Goal: Information Seeking & Learning: Learn about a topic

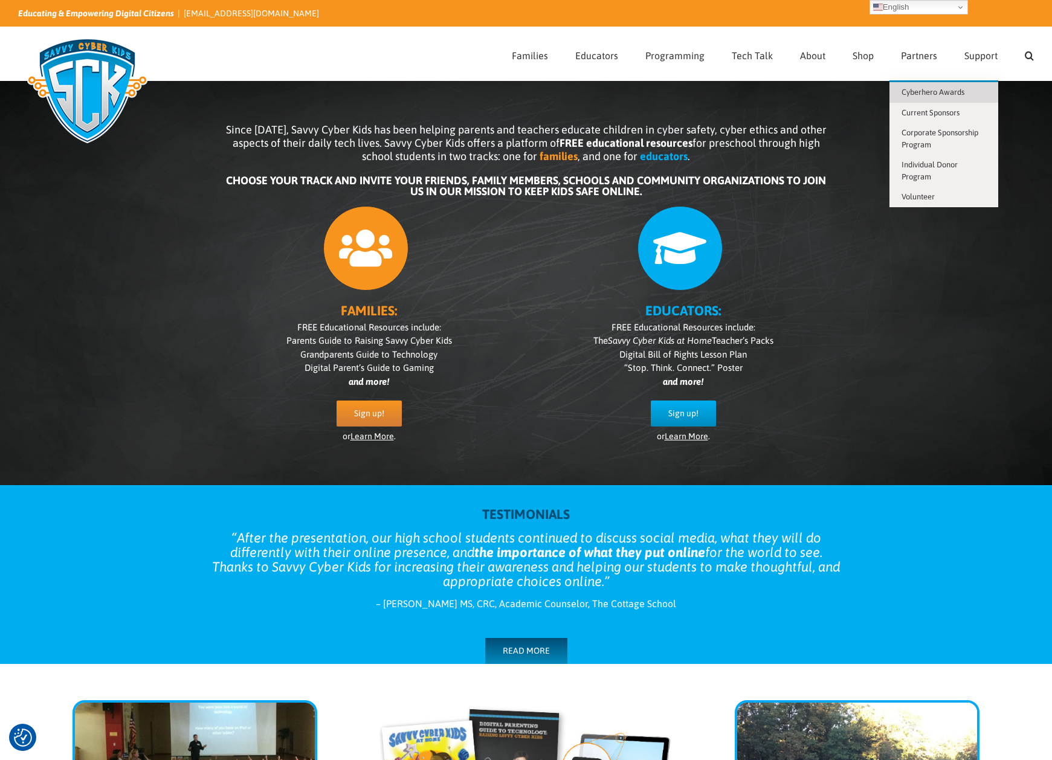
click at [944, 88] on span "Cyberhero Awards" at bounding box center [933, 92] width 63 height 9
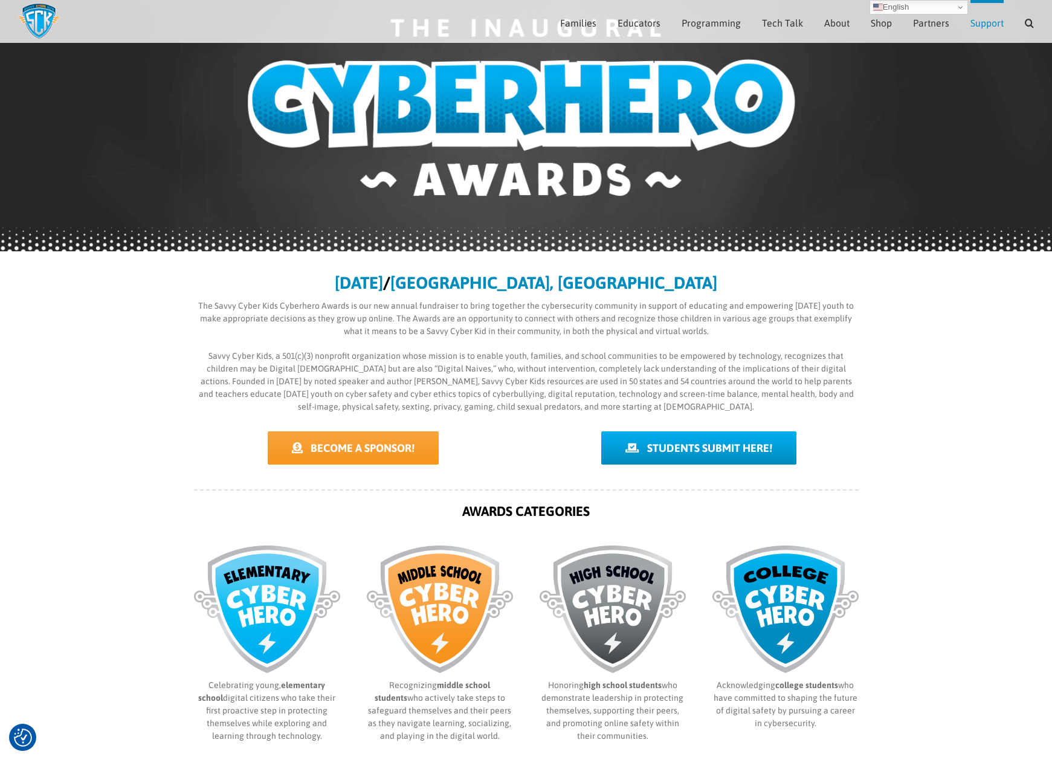
scroll to position [117, 0]
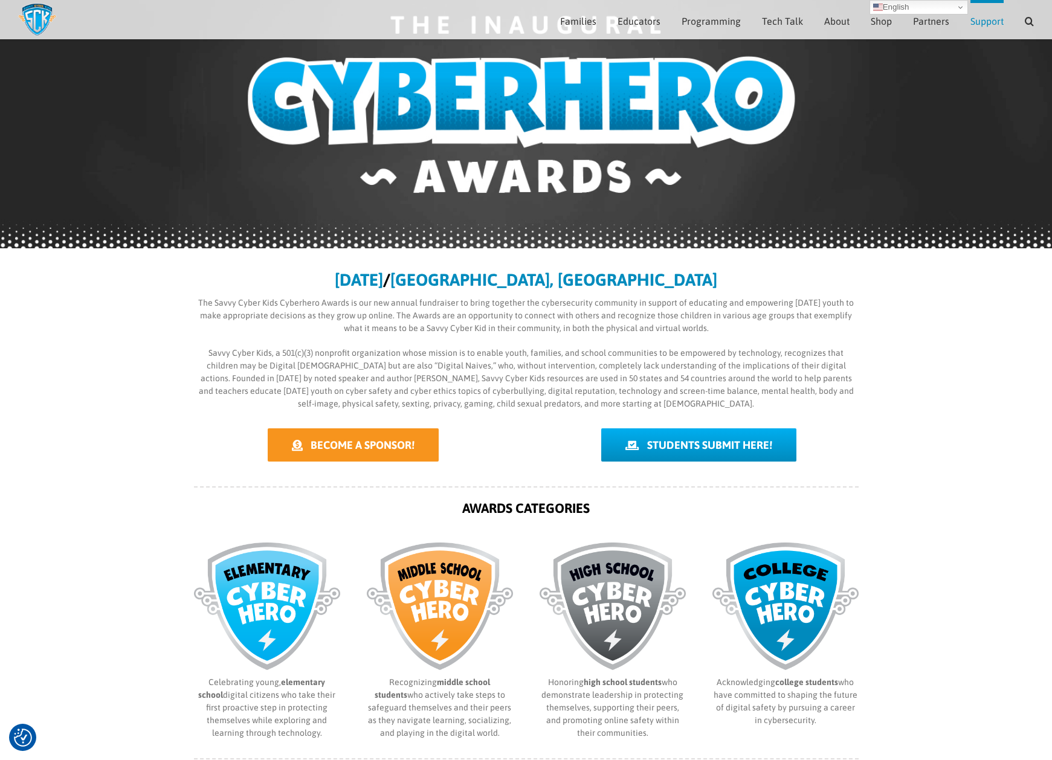
click at [385, 445] on span "BECOME A SPONSOR!" at bounding box center [363, 445] width 104 height 13
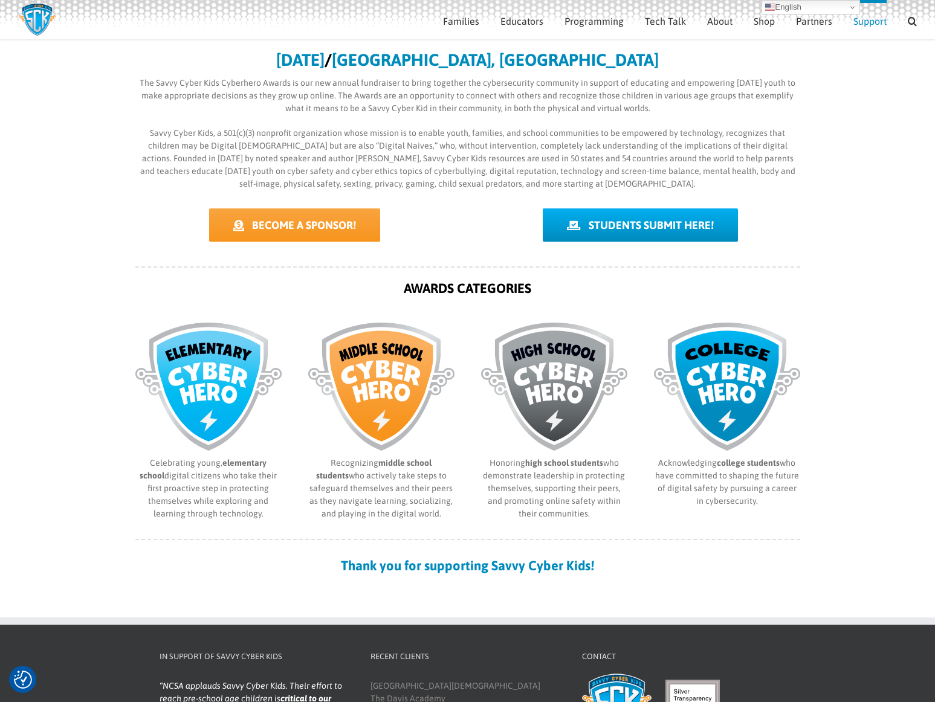
scroll to position [326, 0]
drag, startPoint x: 423, startPoint y: 563, endPoint x: 465, endPoint y: 567, distance: 41.9
click at [480, 567] on strong "Thank you for supporting Savvy Cyber Kids!" at bounding box center [467, 566] width 253 height 16
drag, startPoint x: 377, startPoint y: 62, endPoint x: 418, endPoint y: 63, distance: 41.7
click at [325, 63] on b "[DATE]" at bounding box center [300, 60] width 48 height 19
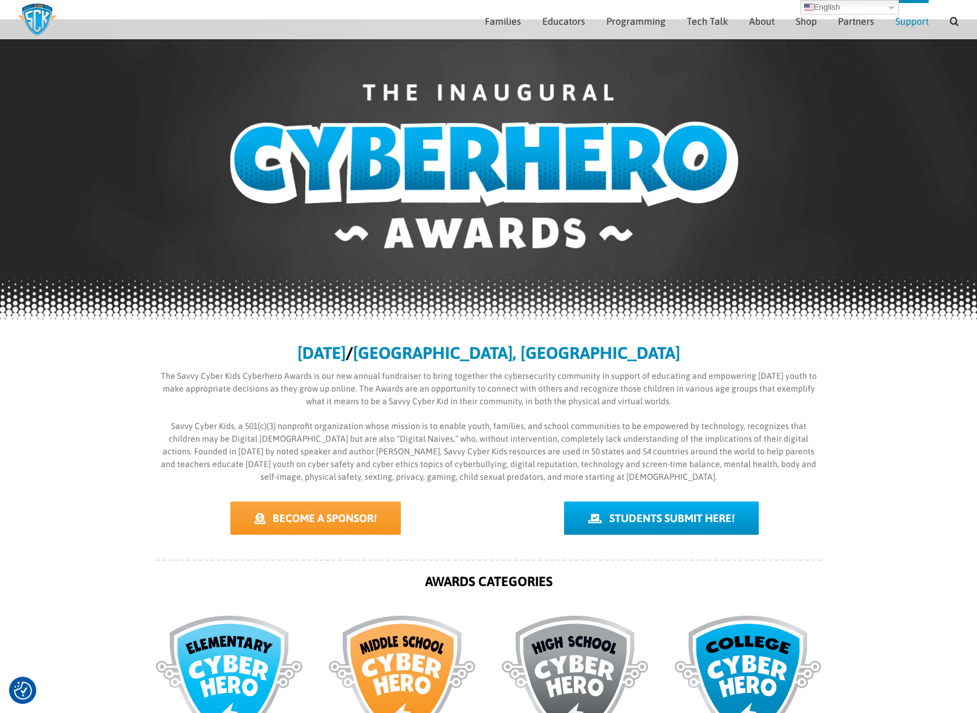
scroll to position [0, 0]
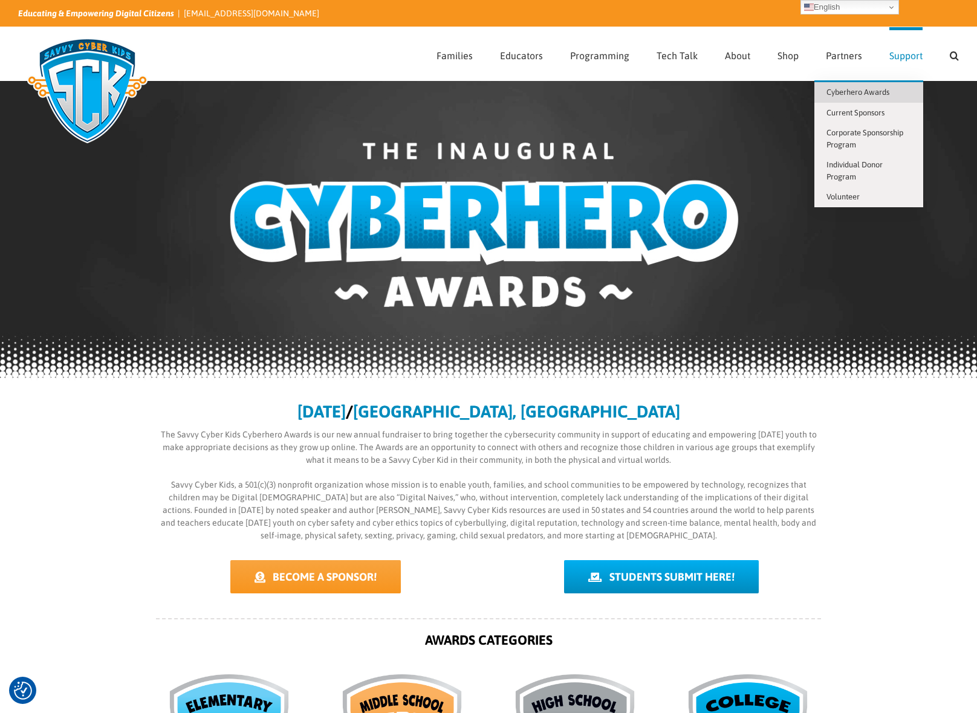
click at [863, 88] on span "Cyberhero Awards" at bounding box center [857, 92] width 63 height 9
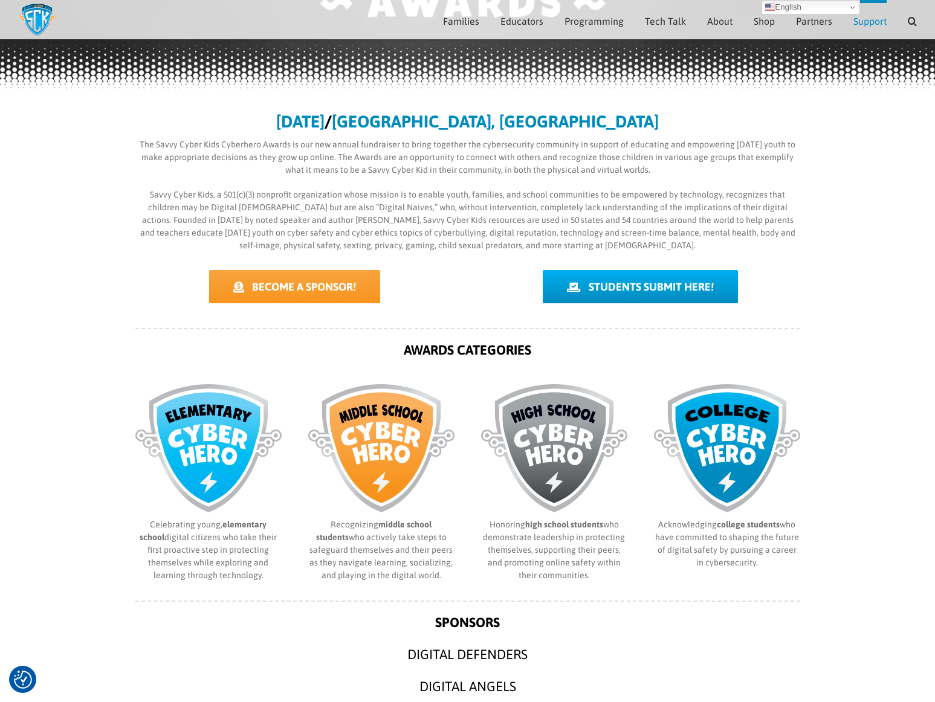
scroll to position [228, 0]
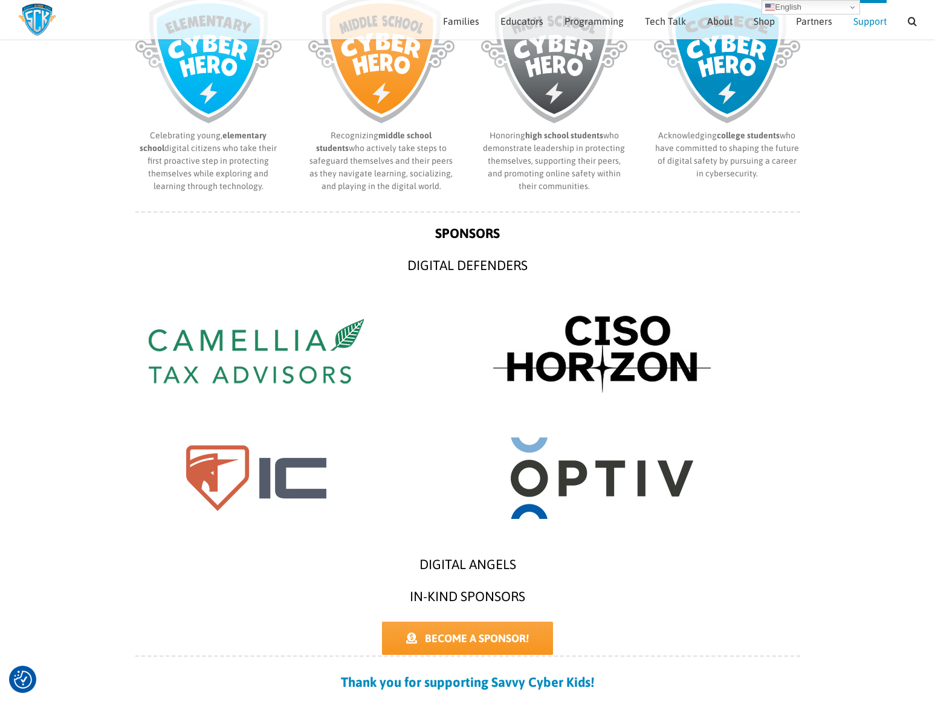
scroll to position [629, 0]
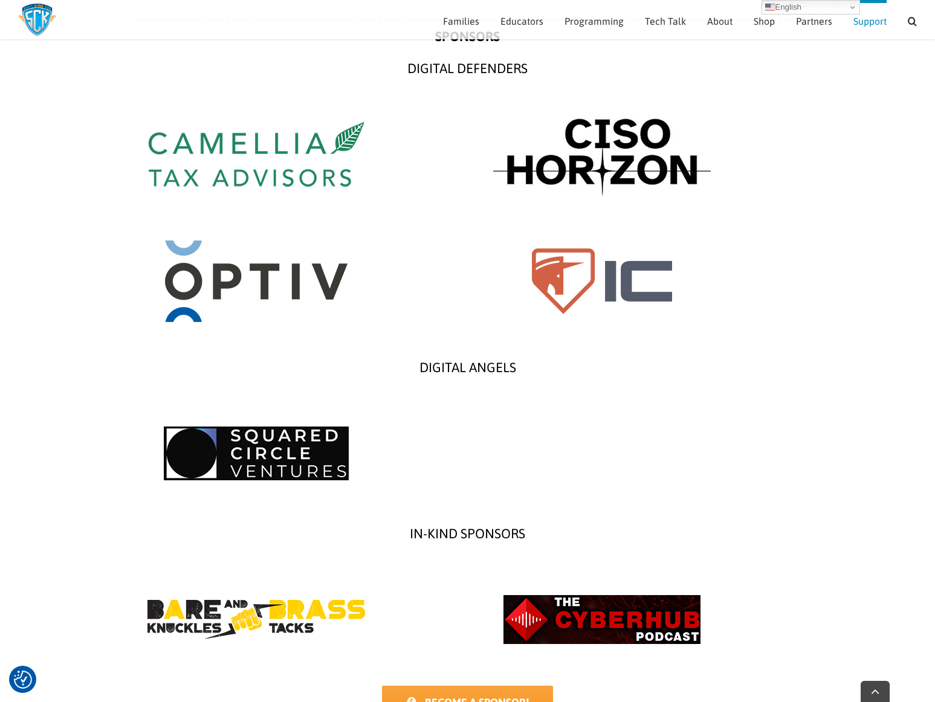
scroll to position [852, 0]
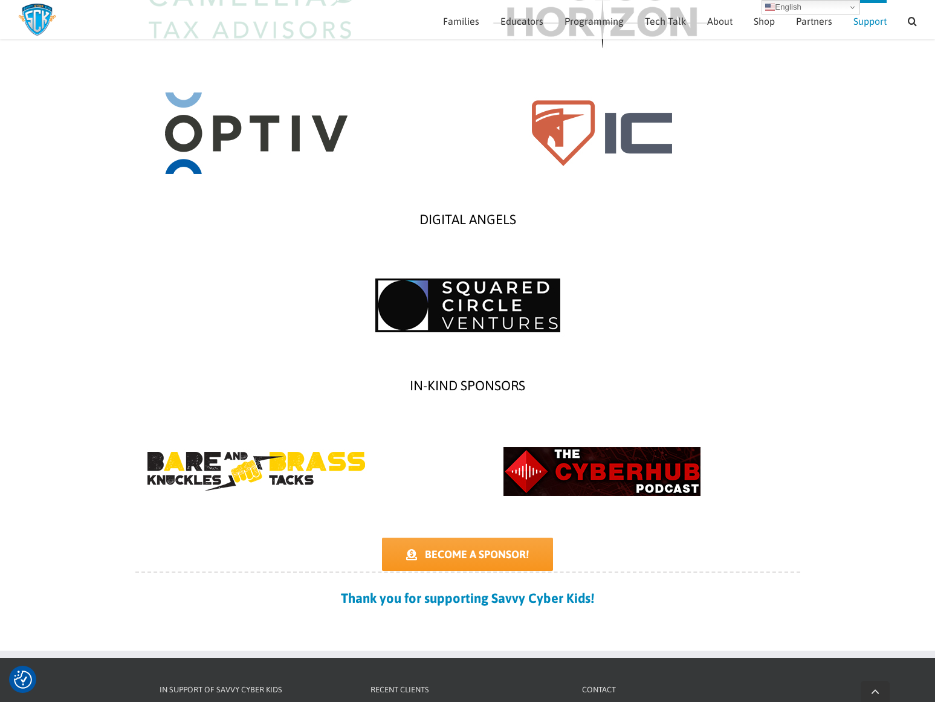
scroll to position [1030, 0]
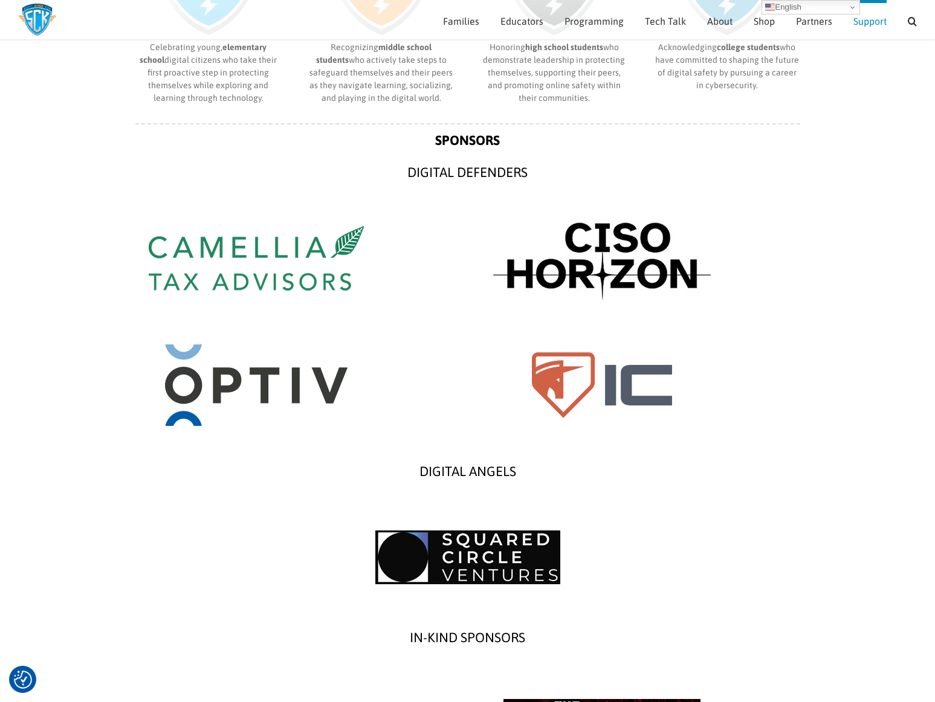
scroll to position [668, 0]
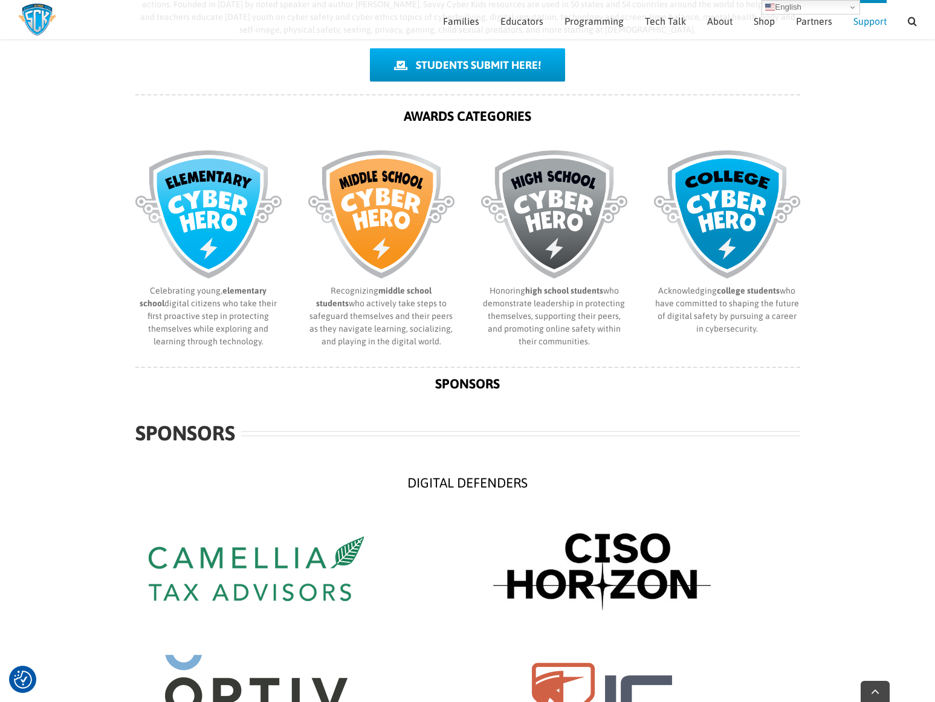
scroll to position [495, 0]
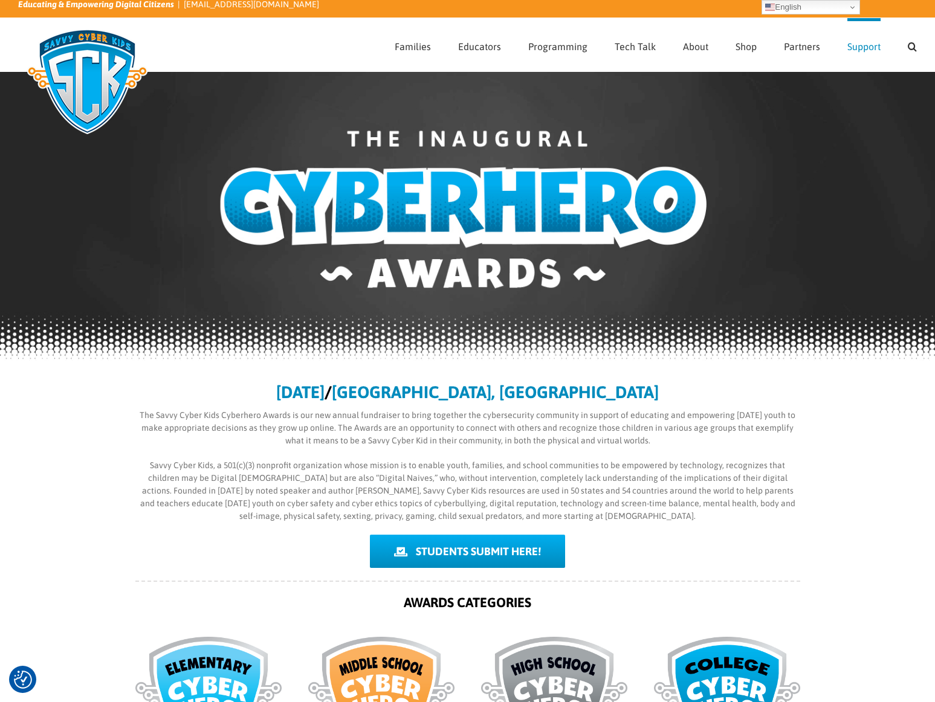
scroll to position [4, 0]
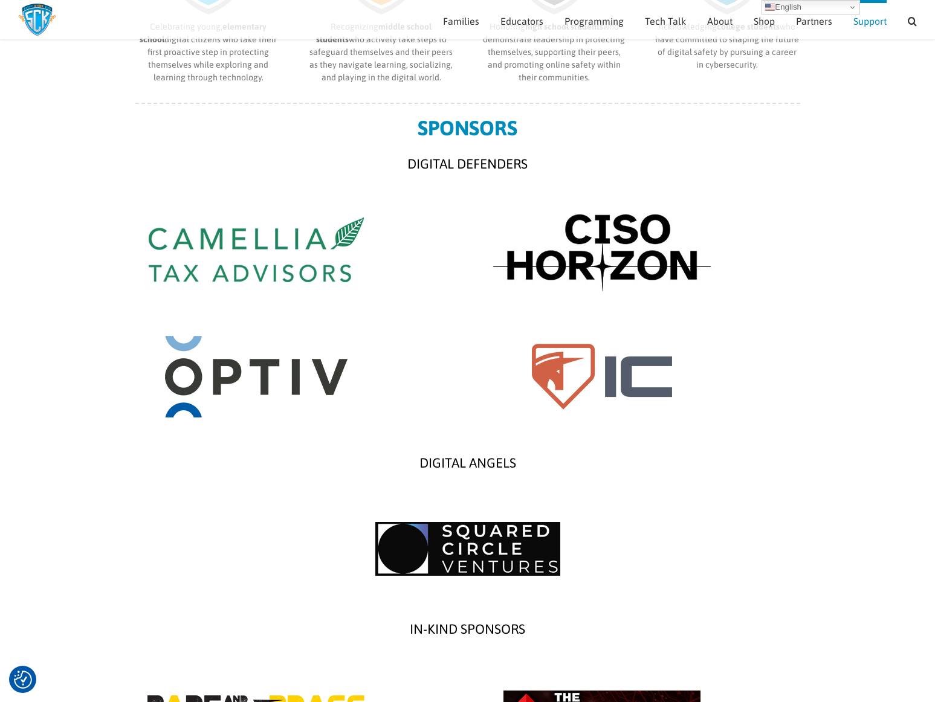
scroll to position [456, 0]
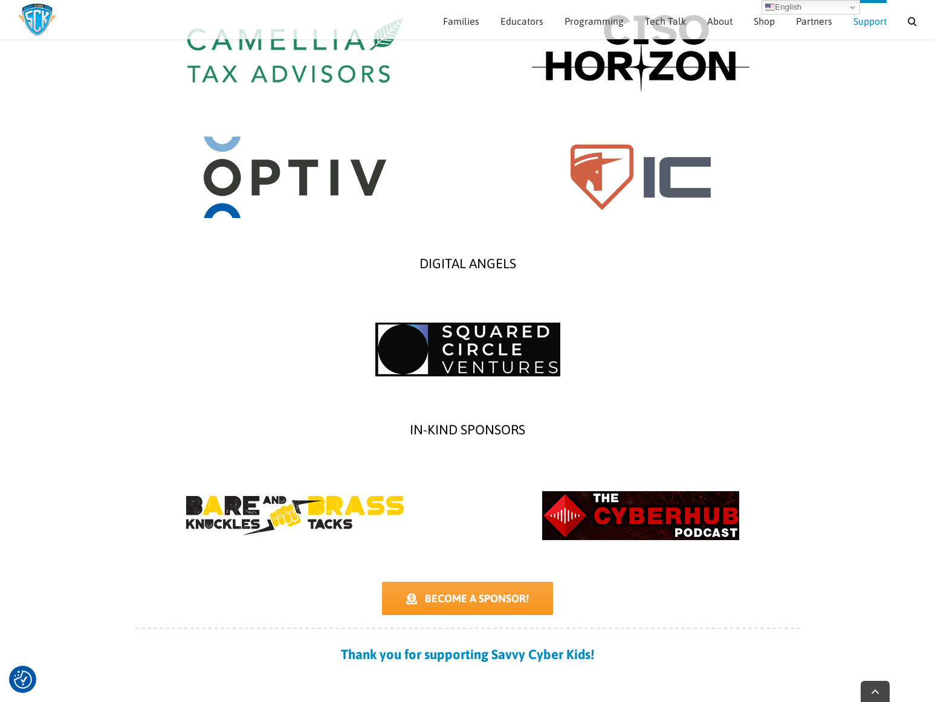
scroll to position [1059, 0]
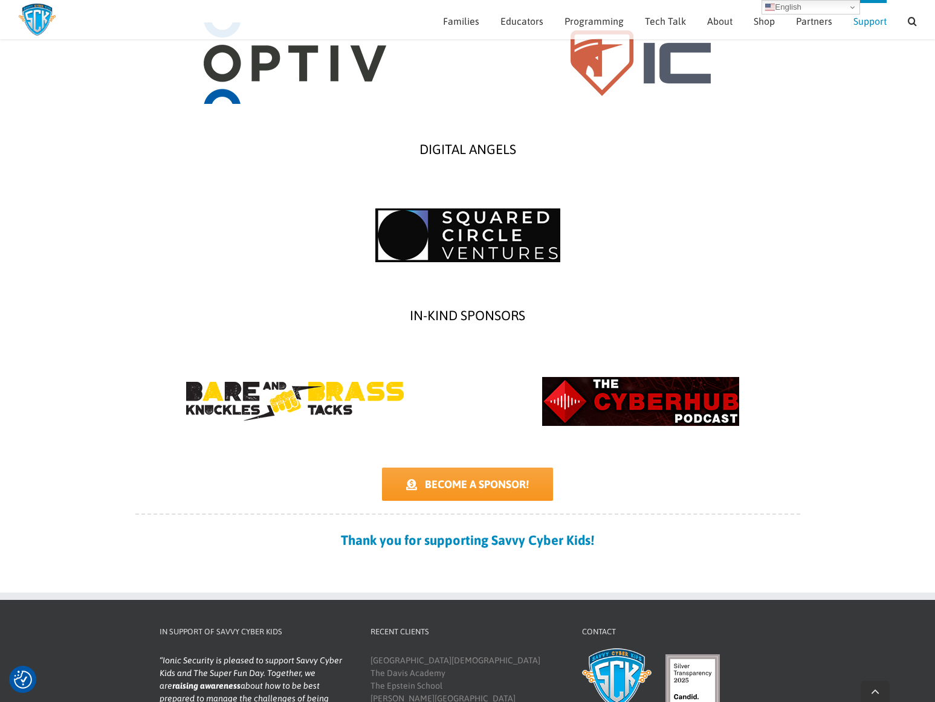
click at [633, 387] on img "CHA-sponsors-Cyberhub" at bounding box center [641, 401] width 242 height 121
click at [267, 389] on img "CHA-sponsors-BNBT" at bounding box center [295, 401] width 242 height 121
click at [511, 219] on img "CHA-sponsors-Squared-Circle" at bounding box center [468, 235] width 242 height 121
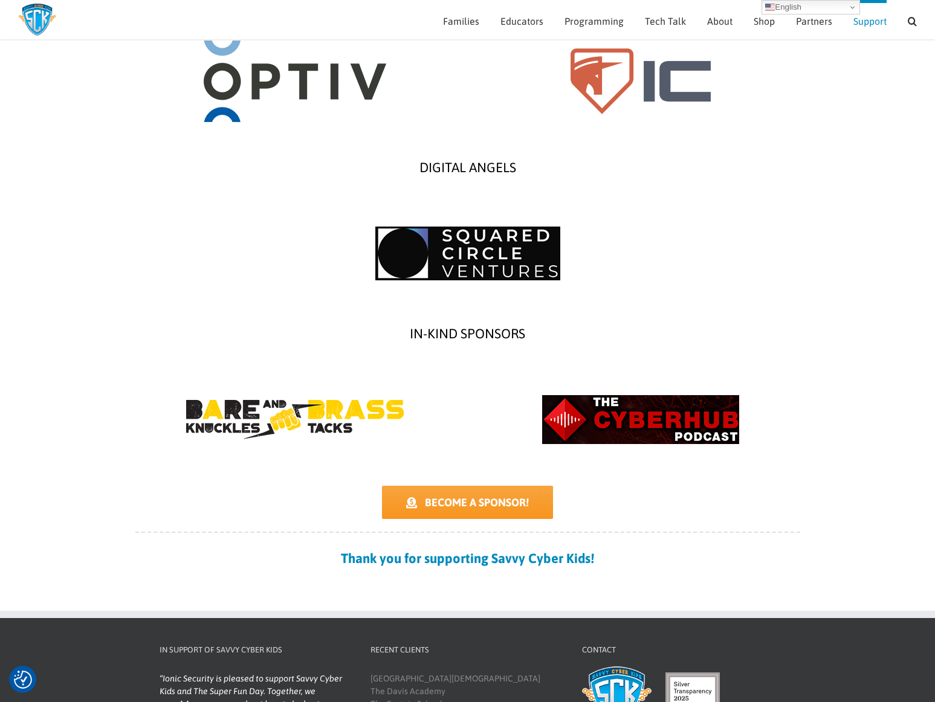
scroll to position [1001, 0]
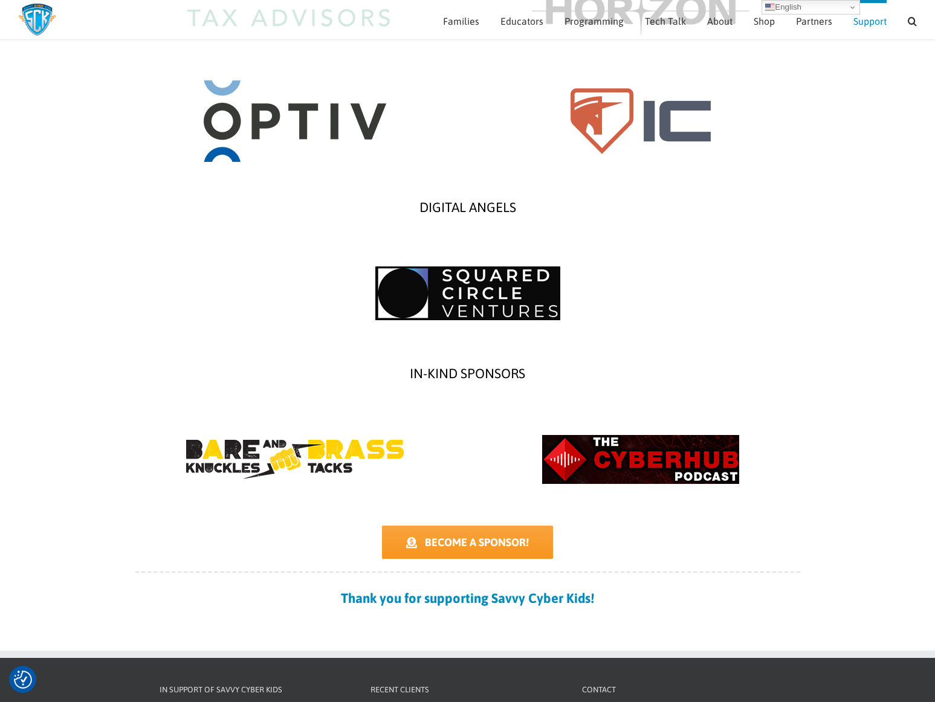
click at [600, 149] on img "CHA-sponsors-IC" at bounding box center [641, 120] width 242 height 121
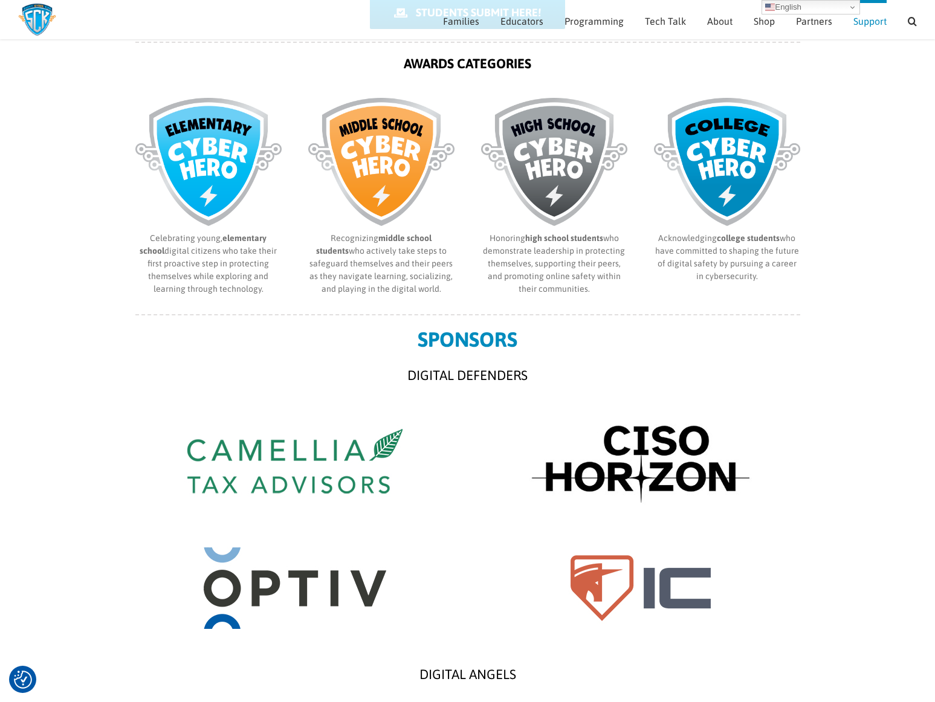
scroll to position [527, 0]
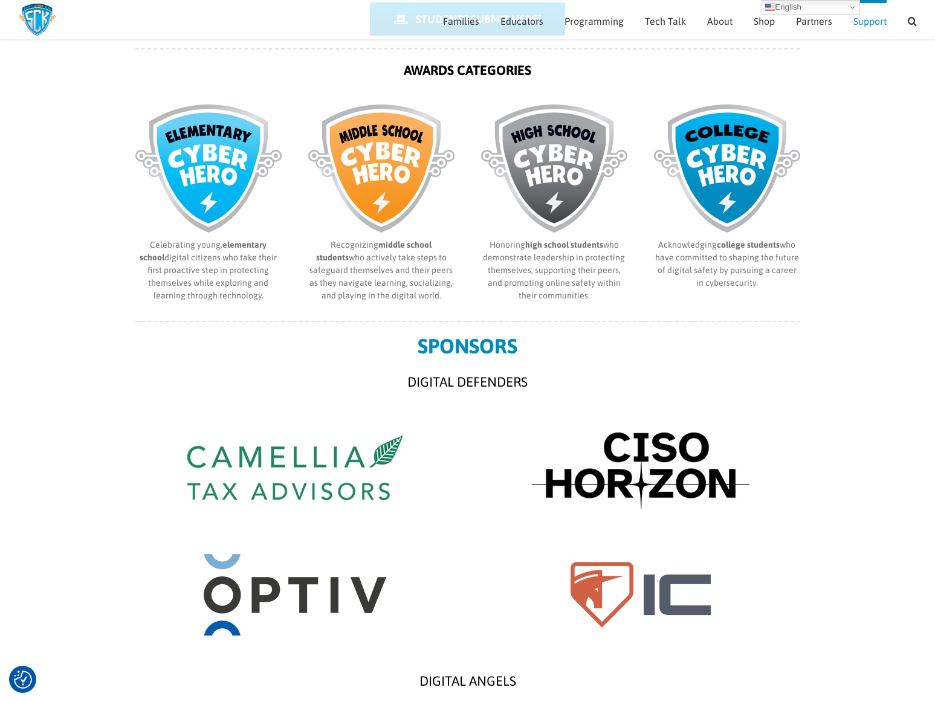
click at [300, 609] on img "CHA-sponsors-Optiv" at bounding box center [295, 594] width 242 height 121
click at [652, 479] on img "CHA-sponsors-CISO-Horizon" at bounding box center [641, 467] width 242 height 121
click at [331, 454] on img "CHA-sponsors-Camellia" at bounding box center [295, 467] width 242 height 121
click at [611, 583] on img "CHA-sponsors-IC" at bounding box center [641, 594] width 242 height 121
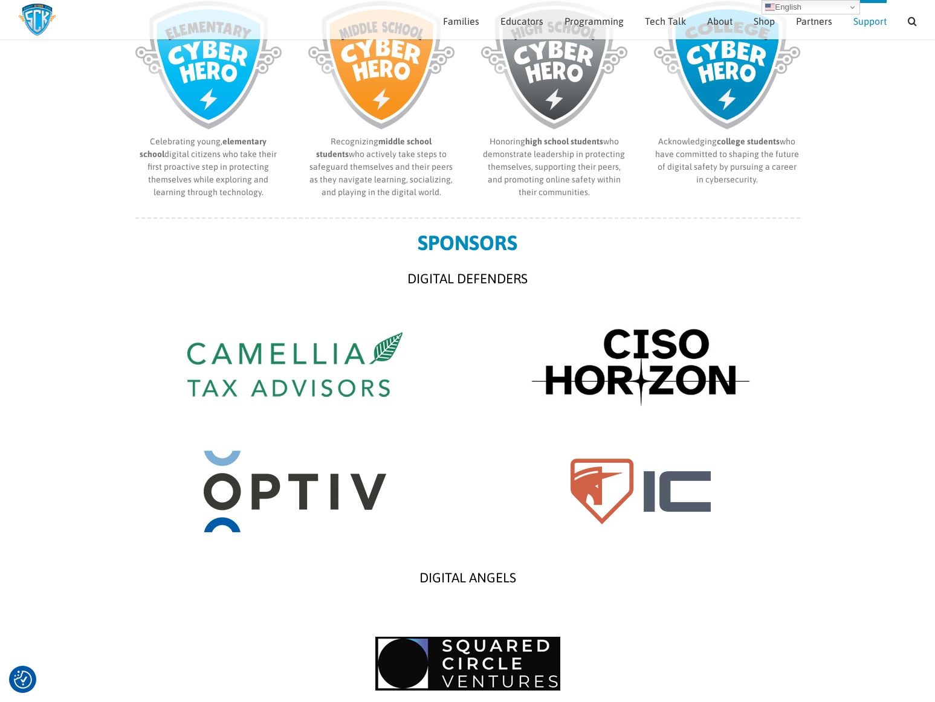
scroll to position [624, 0]
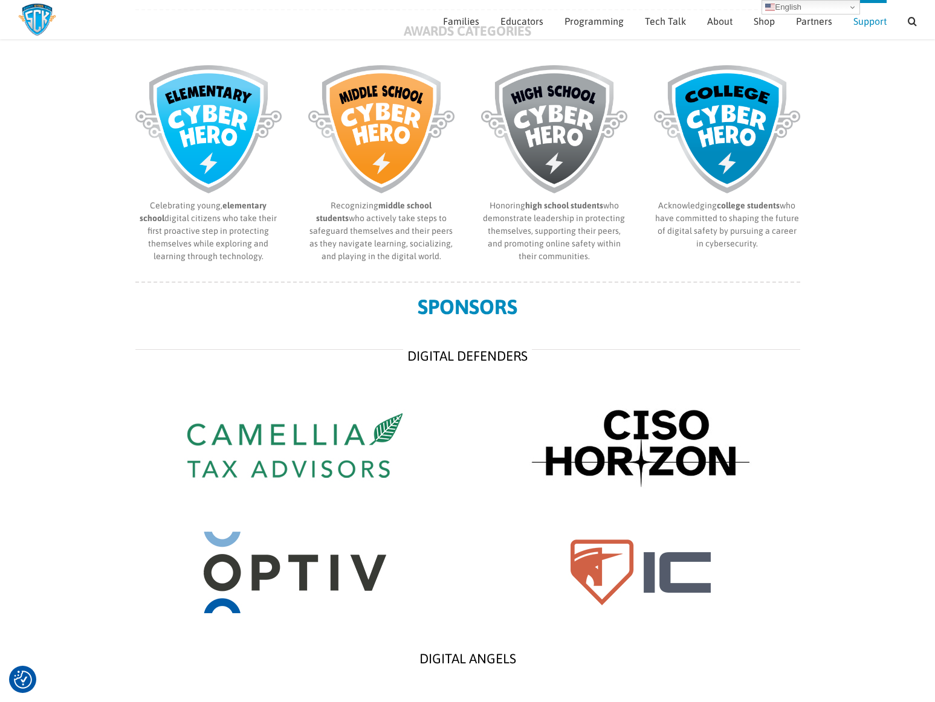
scroll to position [552, 0]
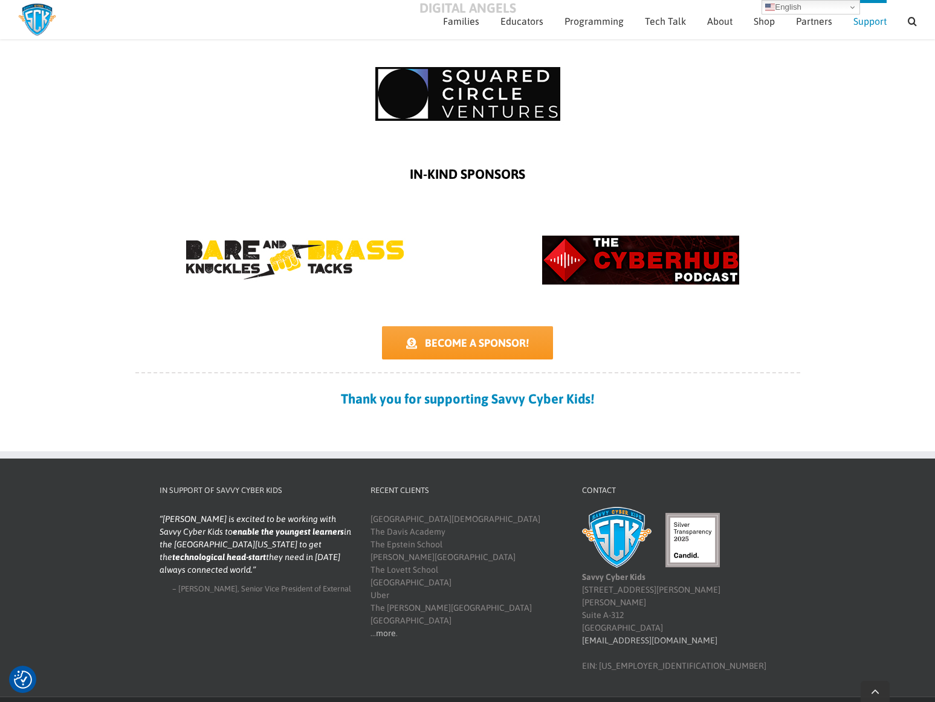
scroll to position [1201, 0]
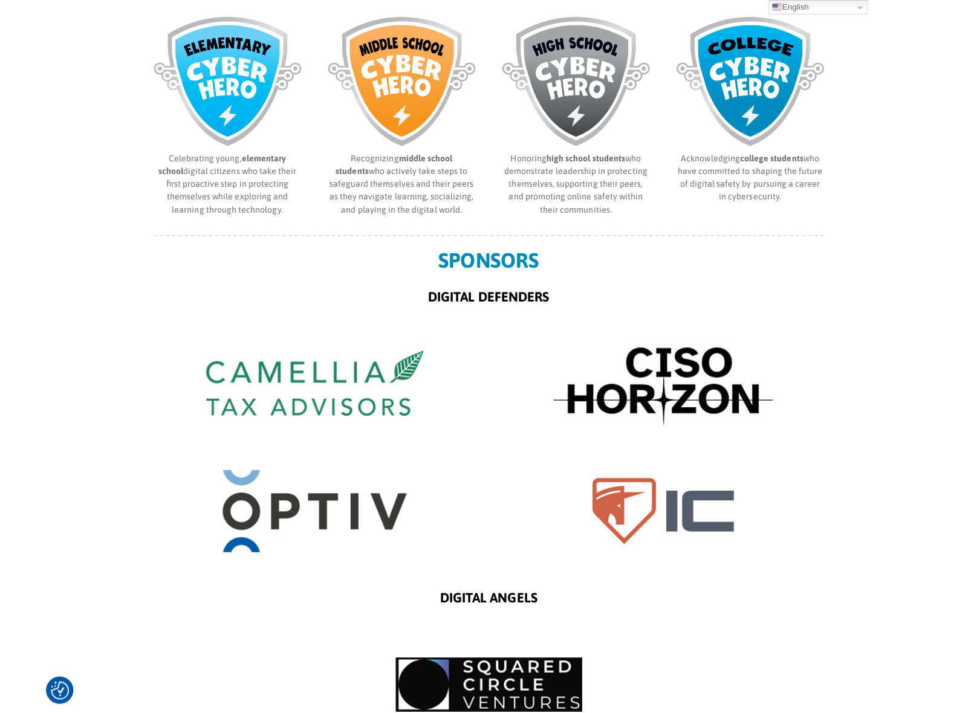
scroll to position [630, 0]
